Goal: Task Accomplishment & Management: Manage account settings

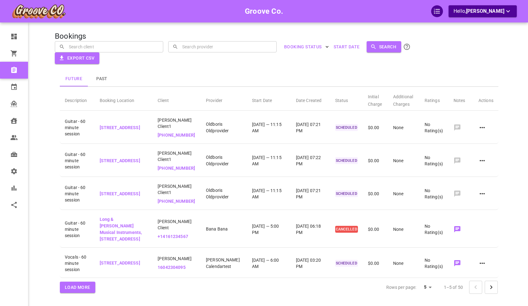
click at [176, 85] on div "Future Past" at bounding box center [279, 78] width 439 height 15
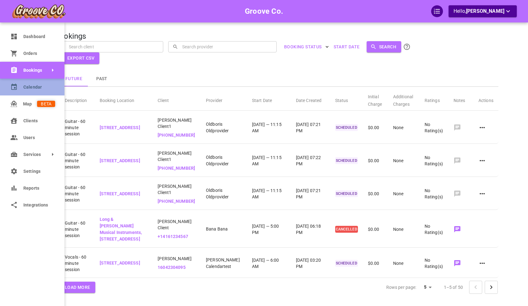
click at [18, 87] on link "Calendar" at bounding box center [32, 87] width 65 height 17
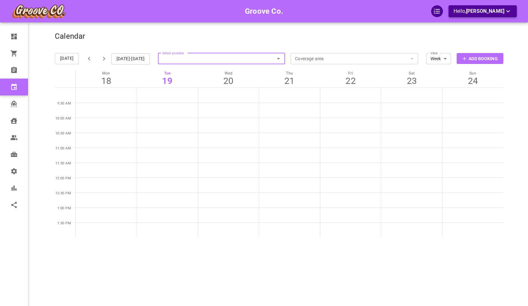
click at [496, 11] on span "[PERSON_NAME]" at bounding box center [485, 11] width 38 height 6
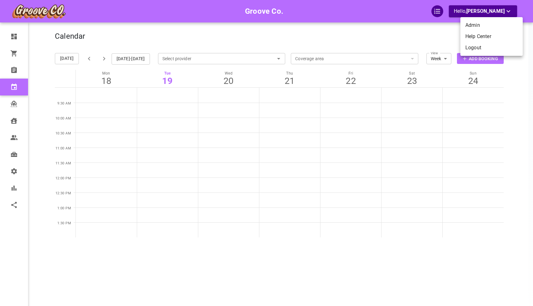
click at [478, 34] on li "Help Center" at bounding box center [491, 36] width 62 height 11
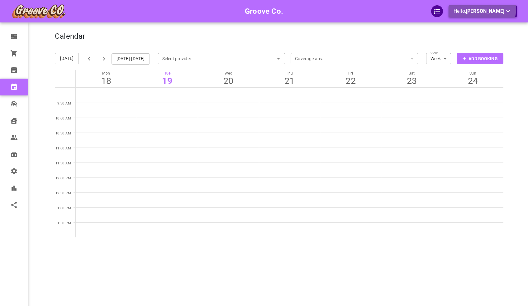
click at [493, 8] on span "[PERSON_NAME]" at bounding box center [485, 11] width 38 height 6
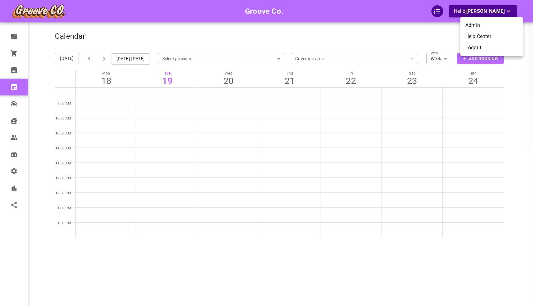
click at [488, 47] on li "Logout" at bounding box center [491, 47] width 62 height 11
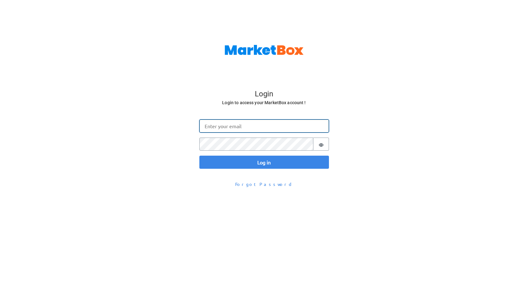
type input "omar@gomarketbox.com"
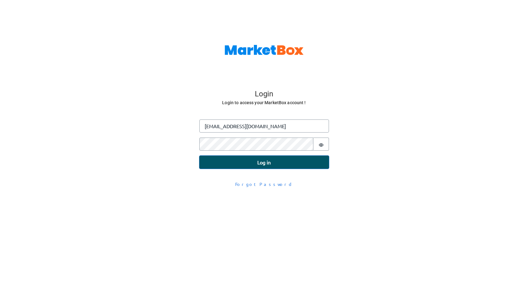
click at [229, 162] on button "Log in" at bounding box center [264, 161] width 130 height 13
